Goal: Find specific page/section: Find specific page/section

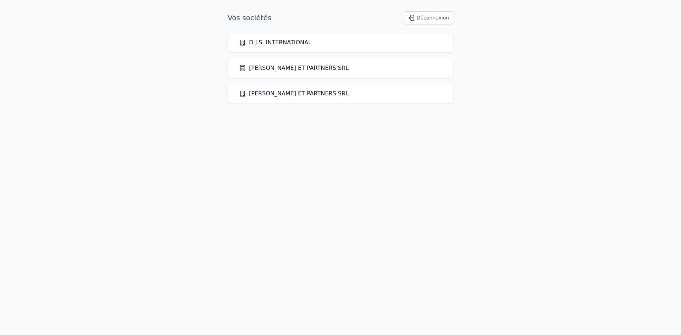
click at [268, 70] on link "[PERSON_NAME] ET PARTNERS SRL" at bounding box center [294, 68] width 110 height 9
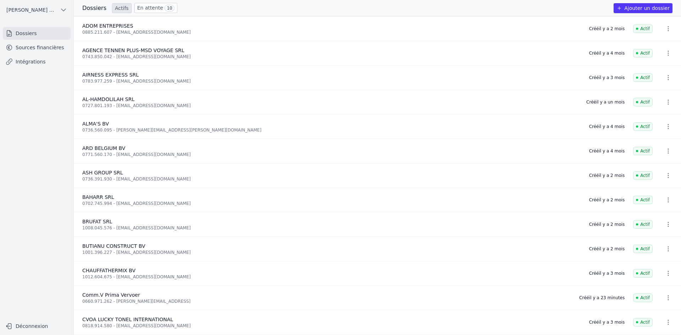
click at [57, 43] on link "Sources financières" at bounding box center [37, 47] width 68 height 13
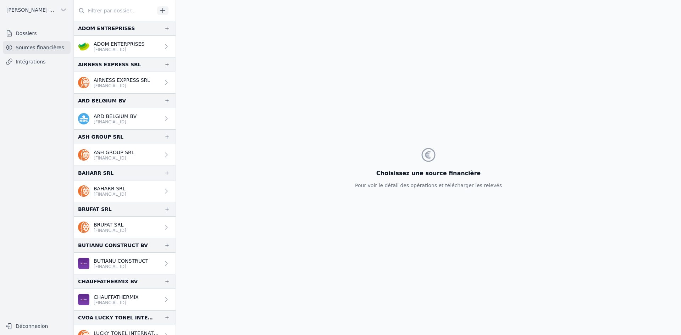
click at [125, 11] on input "text" at bounding box center [114, 10] width 81 height 13
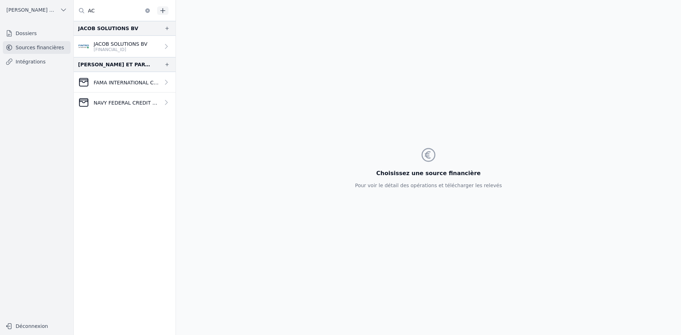
click at [84, 10] on icon at bounding box center [81, 10] width 7 height 7
click at [116, 7] on input "AC" at bounding box center [114, 10] width 81 height 13
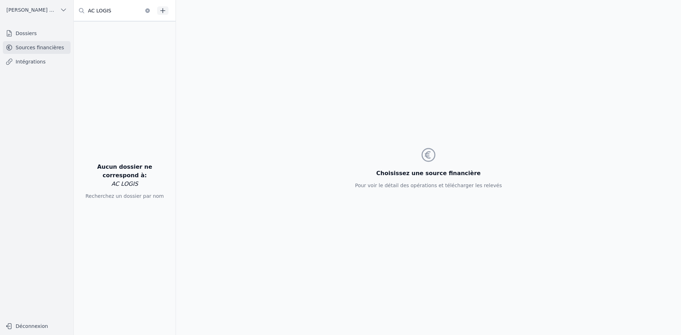
type input "AC LOGIS"
click at [147, 12] on icon "button" at bounding box center [147, 10] width 5 height 5
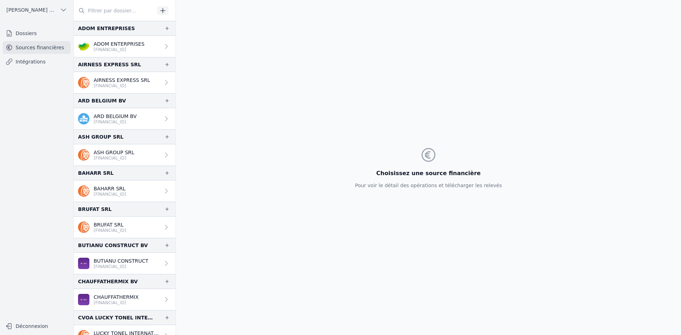
click at [33, 36] on link "Dossiers" at bounding box center [37, 33] width 68 height 13
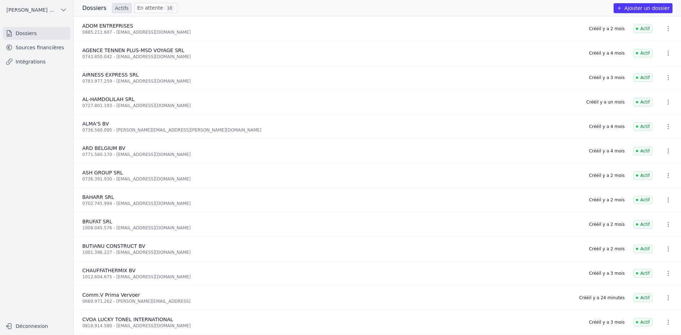
click at [41, 49] on link "Sources financières" at bounding box center [37, 47] width 68 height 13
